Goal: Task Accomplishment & Management: Manage account settings

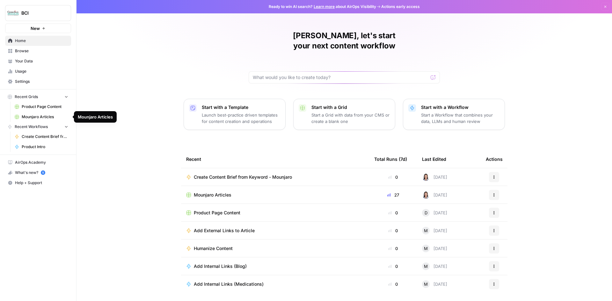
click at [213, 192] on span "Mounjaro Articles" at bounding box center [213, 195] width 38 height 6
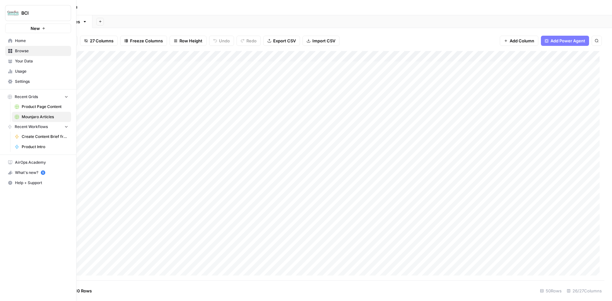
click at [25, 82] on span "Settings" at bounding box center [41, 82] width 53 height 6
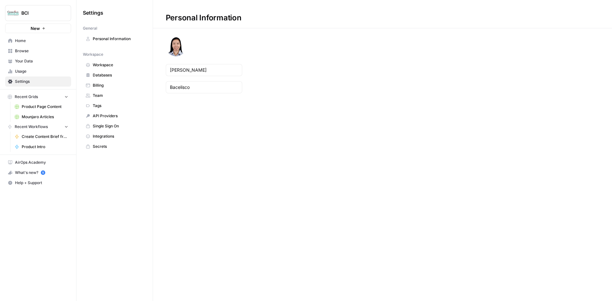
click at [110, 83] on span "Billing" at bounding box center [118, 86] width 51 height 6
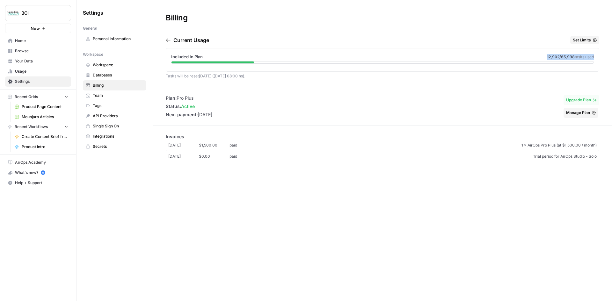
drag, startPoint x: 545, startPoint y: 56, endPoint x: 592, endPoint y: 57, distance: 47.5
click at [592, 57] on div "Included In Plan 12,902 /65,998 tasks used" at bounding box center [382, 57] width 423 height 6
click at [536, 45] on div "Current Usage Set Limits" at bounding box center [382, 41] width 433 height 11
click at [40, 114] on span "Mounjaro Articles" at bounding box center [45, 117] width 47 height 6
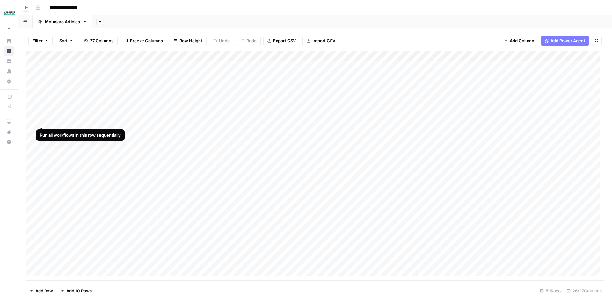
click at [40, 120] on div "Add Column" at bounding box center [315, 165] width 578 height 229
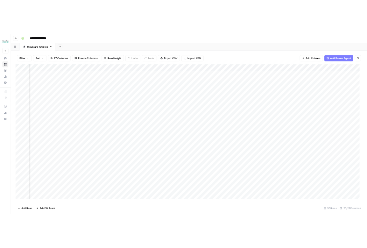
scroll to position [0, 930]
